Goal: Task Accomplishment & Management: Manage account settings

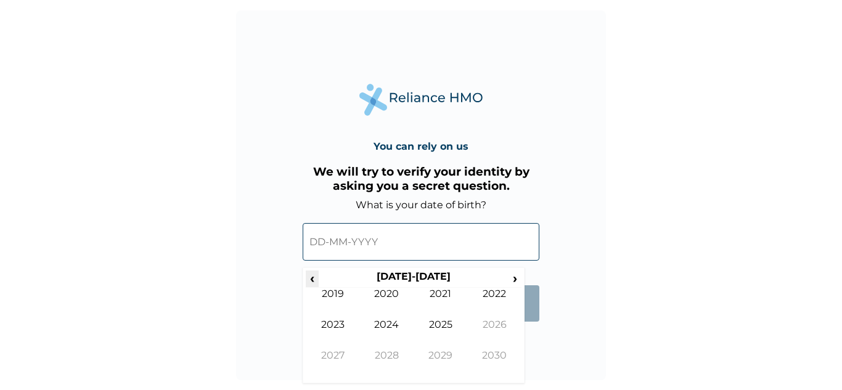
click at [316, 278] on span "‹" at bounding box center [312, 277] width 13 height 15
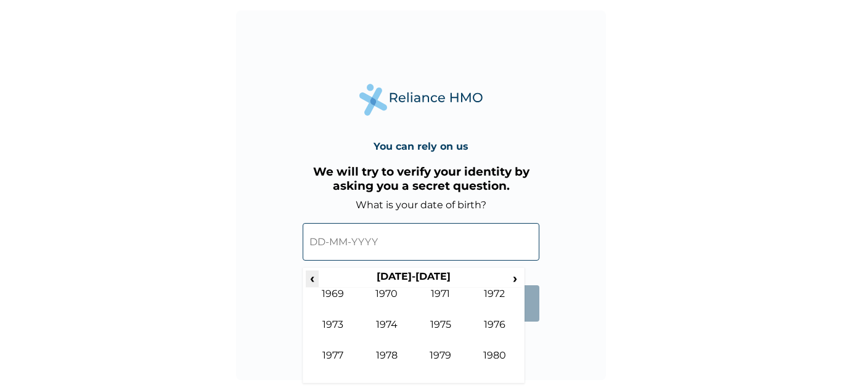
click at [316, 278] on span "‹" at bounding box center [312, 277] width 13 height 15
click at [515, 277] on span "›" at bounding box center [515, 277] width 14 height 15
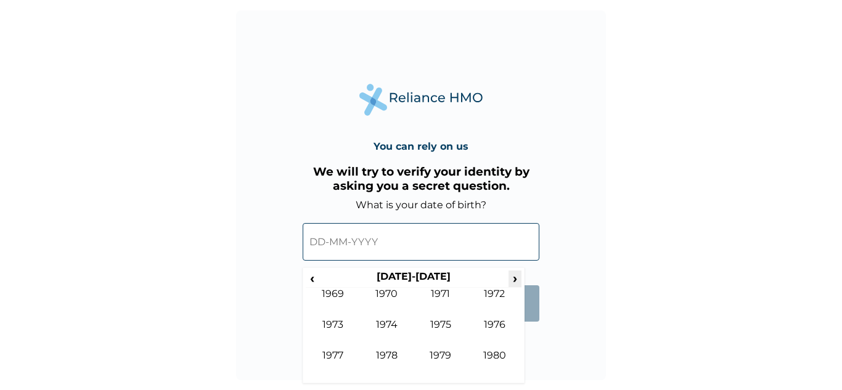
click at [514, 276] on span "›" at bounding box center [515, 277] width 14 height 15
click at [513, 276] on span "›" at bounding box center [515, 277] width 14 height 15
click at [317, 280] on span "‹" at bounding box center [312, 277] width 13 height 15
click at [314, 277] on span "‹" at bounding box center [312, 277] width 13 height 15
click at [492, 322] on td "1986" at bounding box center [495, 334] width 54 height 31
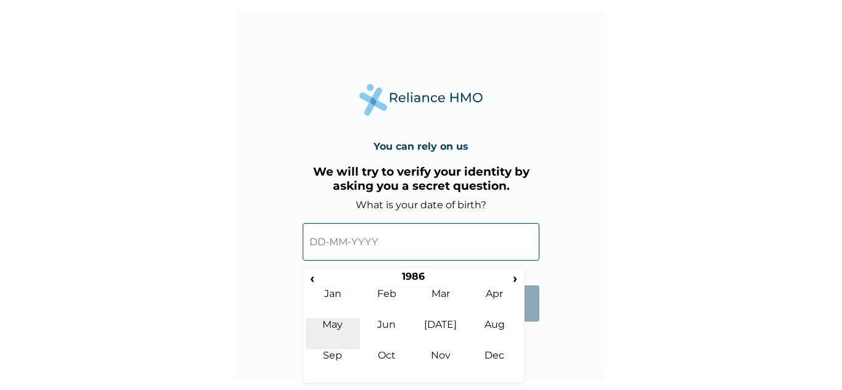
click at [337, 325] on td "May" at bounding box center [333, 334] width 54 height 31
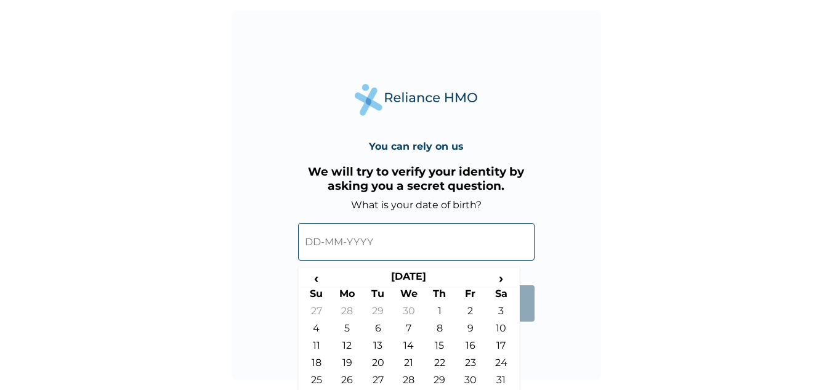
click at [348, 378] on td "26" at bounding box center [347, 382] width 31 height 17
type input "[DATE]"
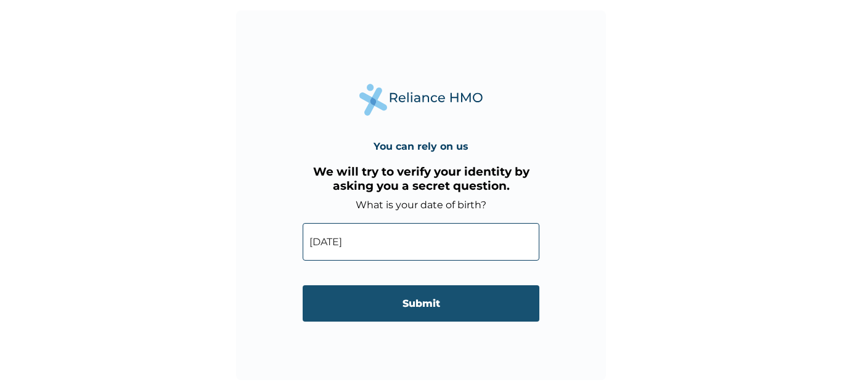
click at [401, 312] on input "Submit" at bounding box center [421, 303] width 237 height 36
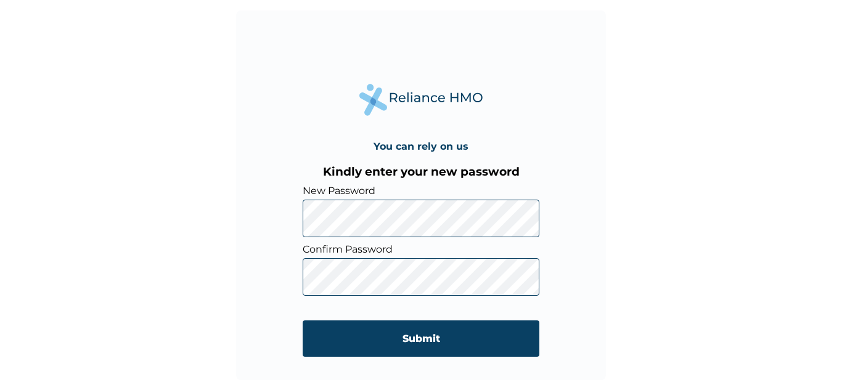
click at [776, 135] on div "You can rely on us Kindly enter your new password New Password Confirm Password…" at bounding box center [421, 195] width 842 height 390
click at [278, 277] on div "You can rely on us Kindly enter your new password New Password Confirm Password…" at bounding box center [421, 195] width 370 height 370
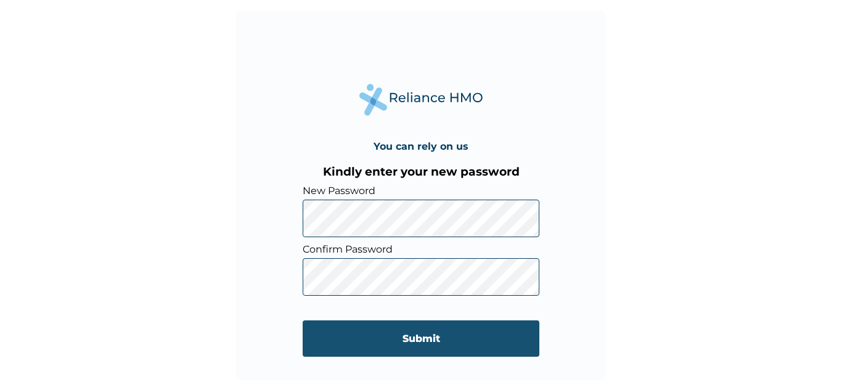
click at [393, 344] on input "Submit" at bounding box center [421, 338] width 237 height 36
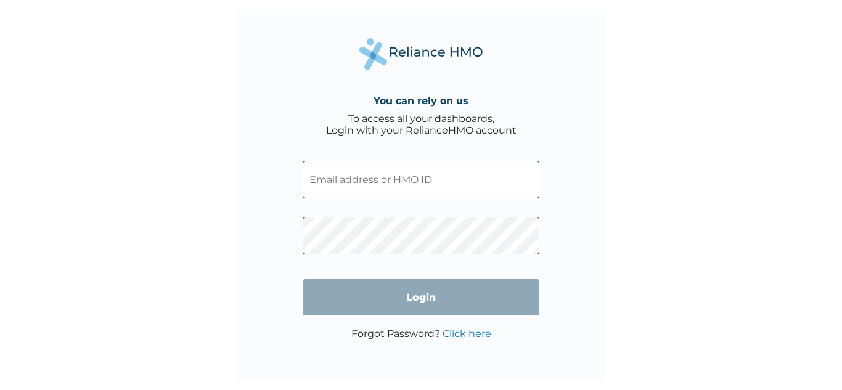
click at [400, 182] on input "text" at bounding box center [421, 180] width 237 height 38
drag, startPoint x: 366, startPoint y: 177, endPoint x: 373, endPoint y: 176, distance: 6.8
click at [366, 177] on input "text" at bounding box center [421, 180] width 237 height 38
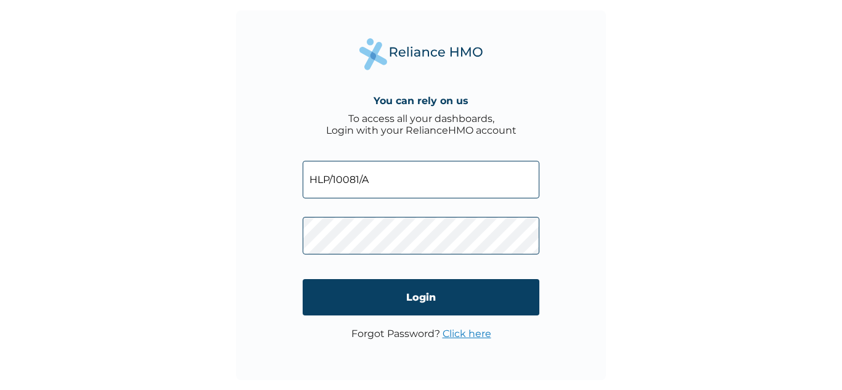
type input "HLP/10081/A"
click input "Login" at bounding box center [421, 297] width 237 height 36
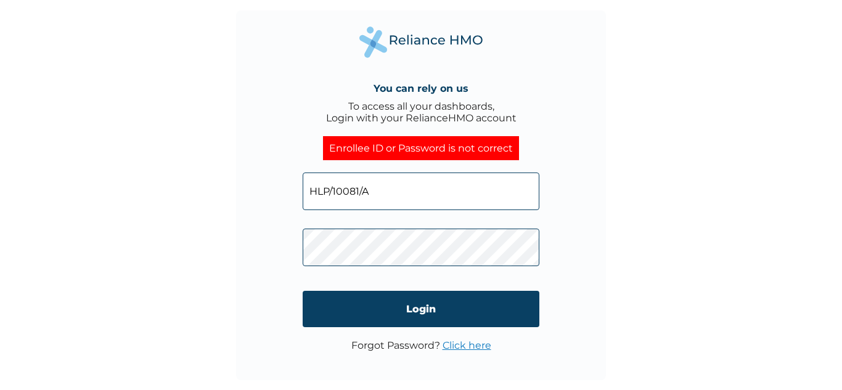
click input "Login" at bounding box center [421, 309] width 237 height 36
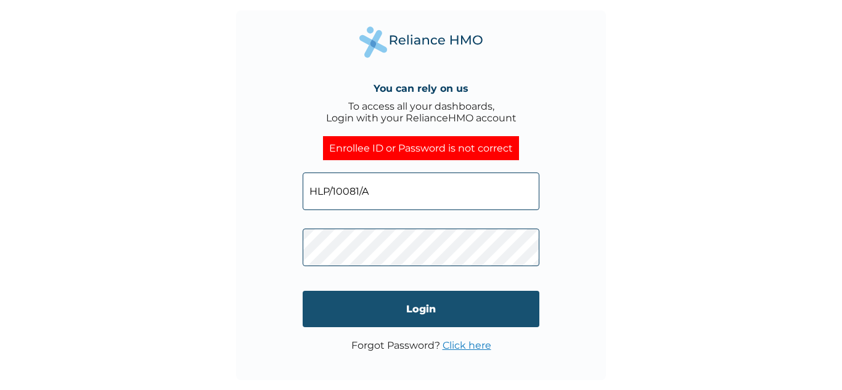
click at [410, 309] on input "Login" at bounding box center [421, 309] width 237 height 36
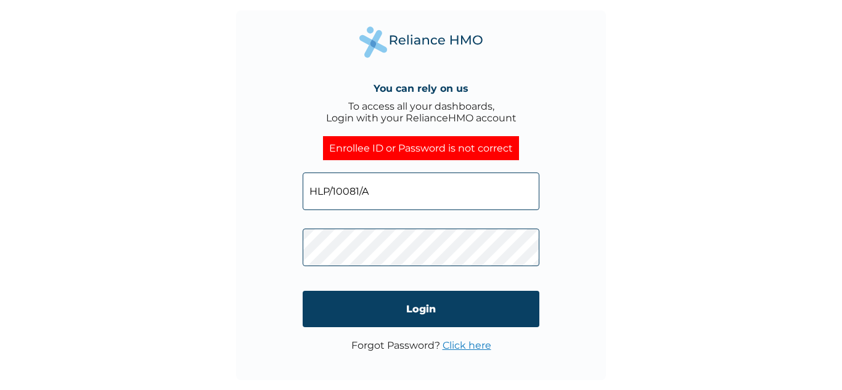
click at [468, 345] on link "Click here" at bounding box center [466, 345] width 49 height 12
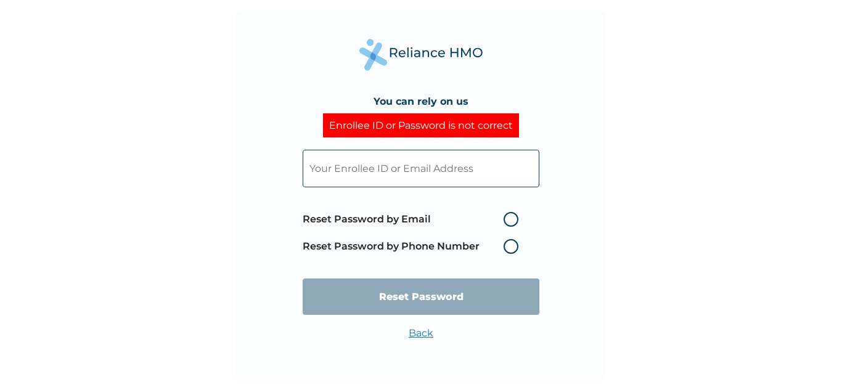
click at [513, 221] on label "Reset Password by Email" at bounding box center [414, 219] width 222 height 15
click at [506, 221] on input "Reset Password by Email" at bounding box center [496, 219] width 20 height 20
radio input "true"
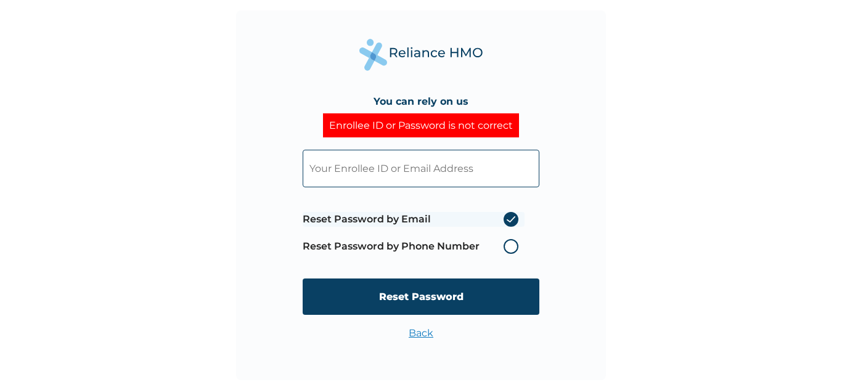
click at [431, 175] on input "text" at bounding box center [421, 169] width 237 height 38
type input "jolasamco2013@gmail.com"
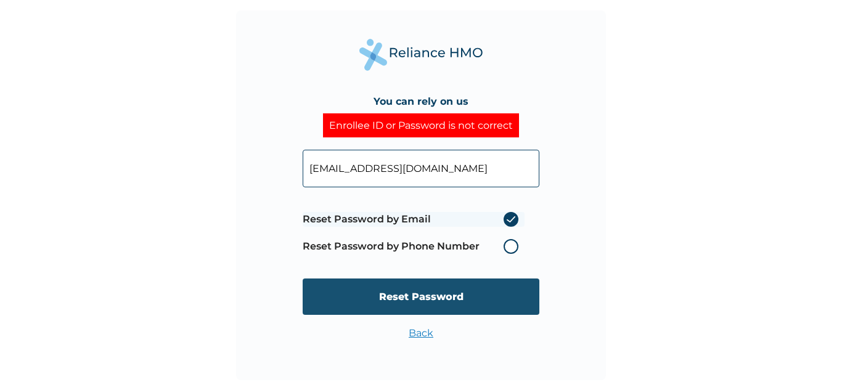
click at [415, 299] on input "Reset Password" at bounding box center [421, 296] width 237 height 36
